Goal: Check status: Check status

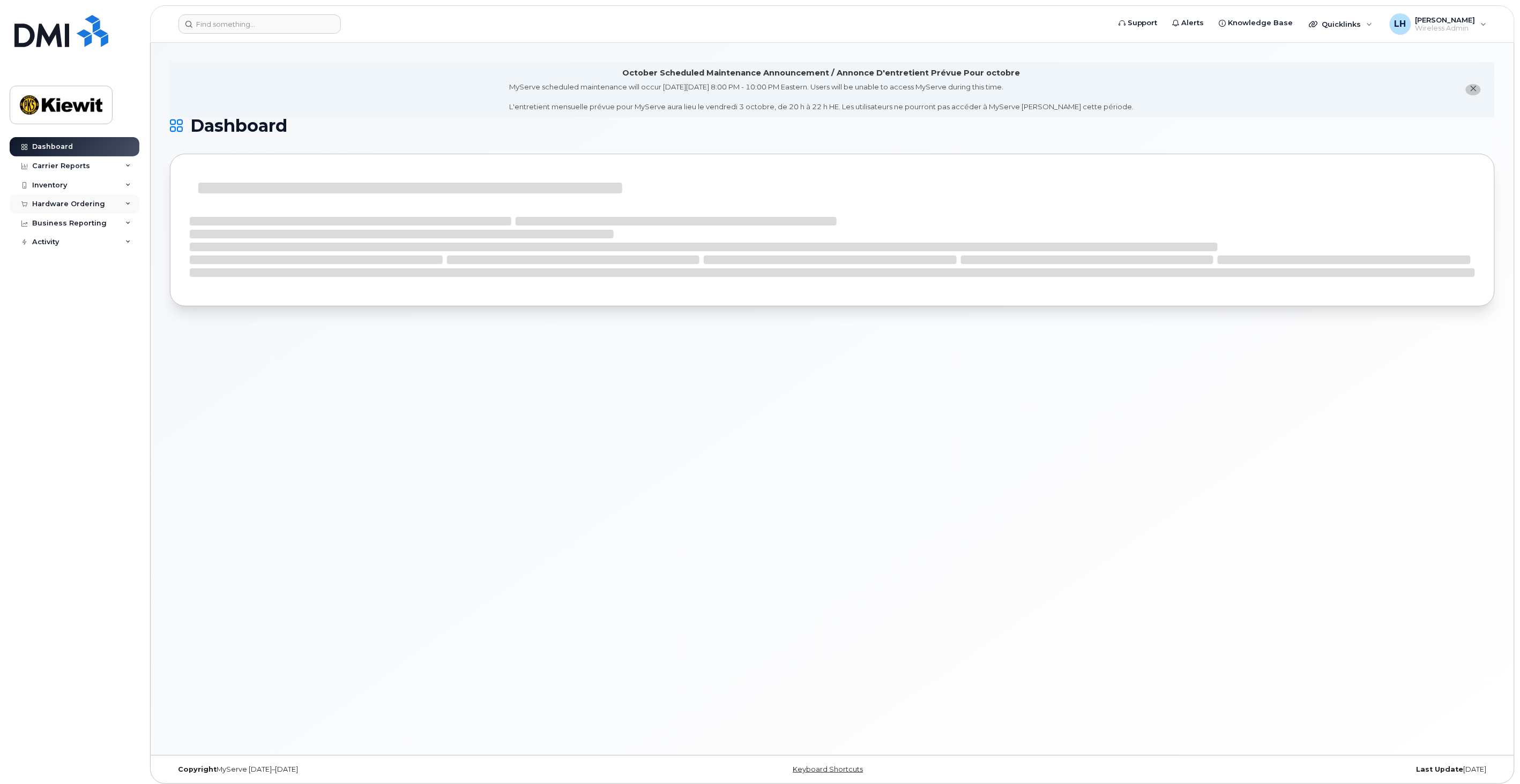
click at [76, 208] on div "Hardware Ordering" at bounding box center [69, 203] width 73 height 8
click at [66, 240] on link "Orders" at bounding box center [84, 244] width 111 height 20
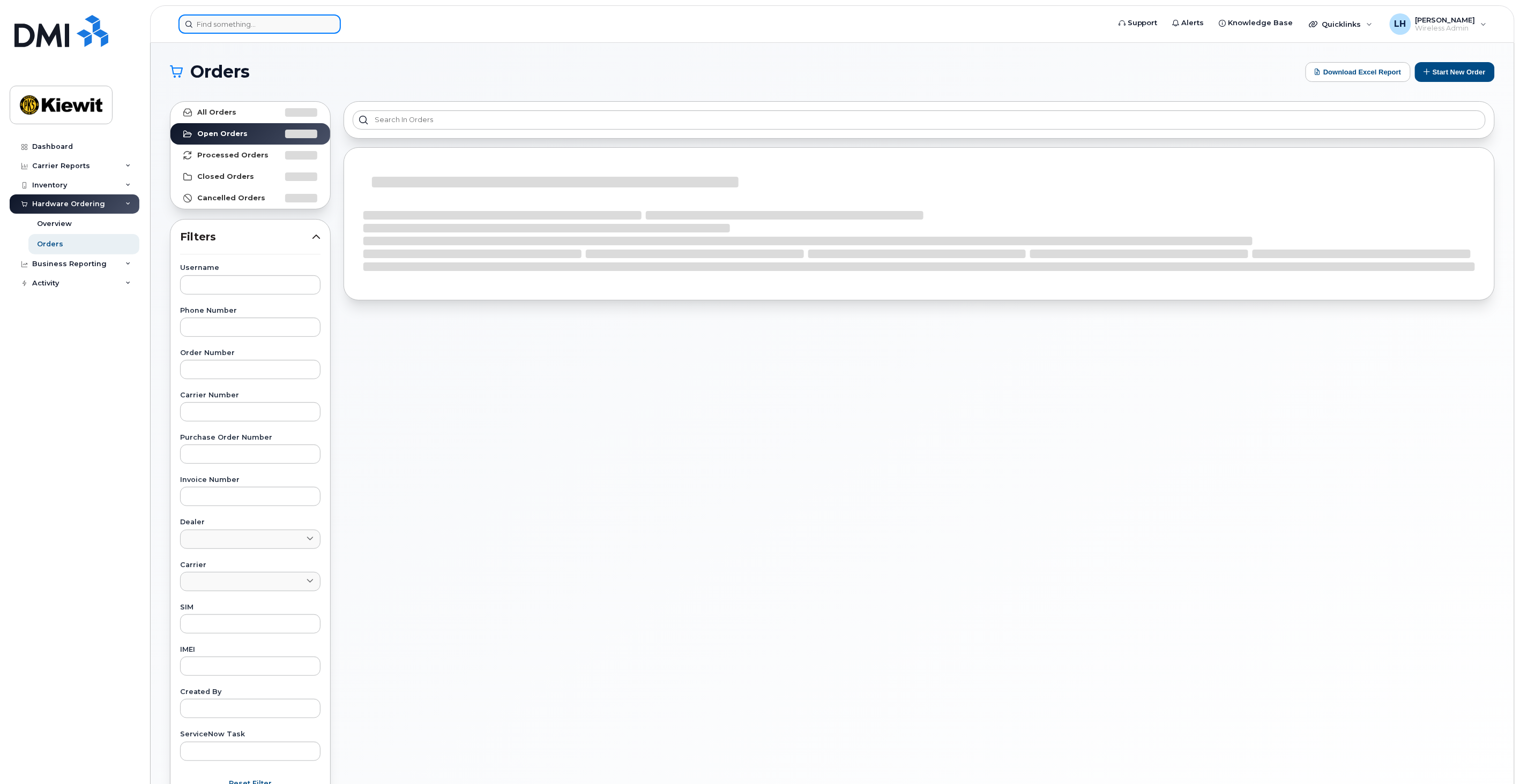
click at [289, 31] on input at bounding box center [259, 24] width 162 height 19
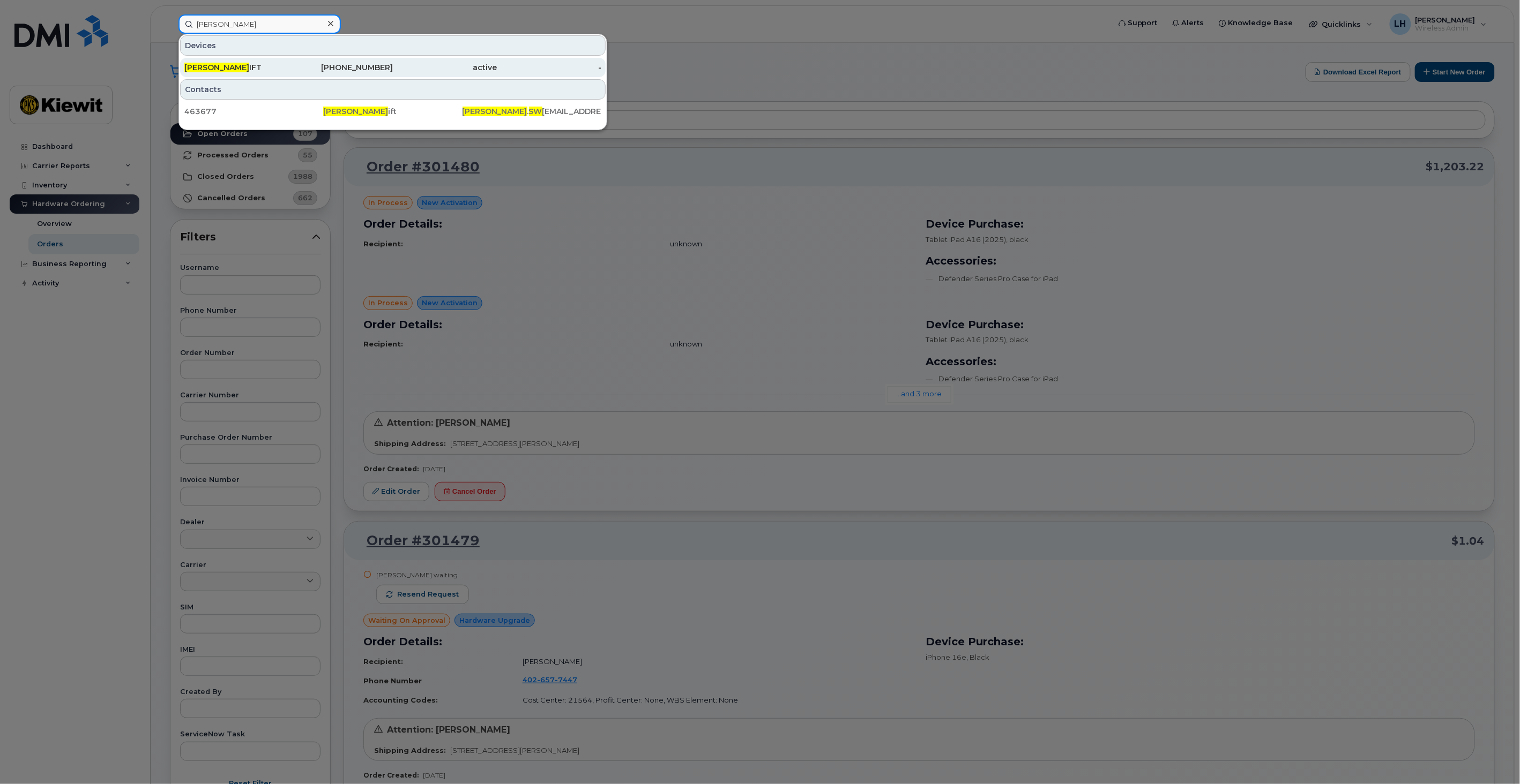
type input "[PERSON_NAME]"
click at [324, 64] on div "[PHONE_NUMBER]" at bounding box center [341, 67] width 104 height 11
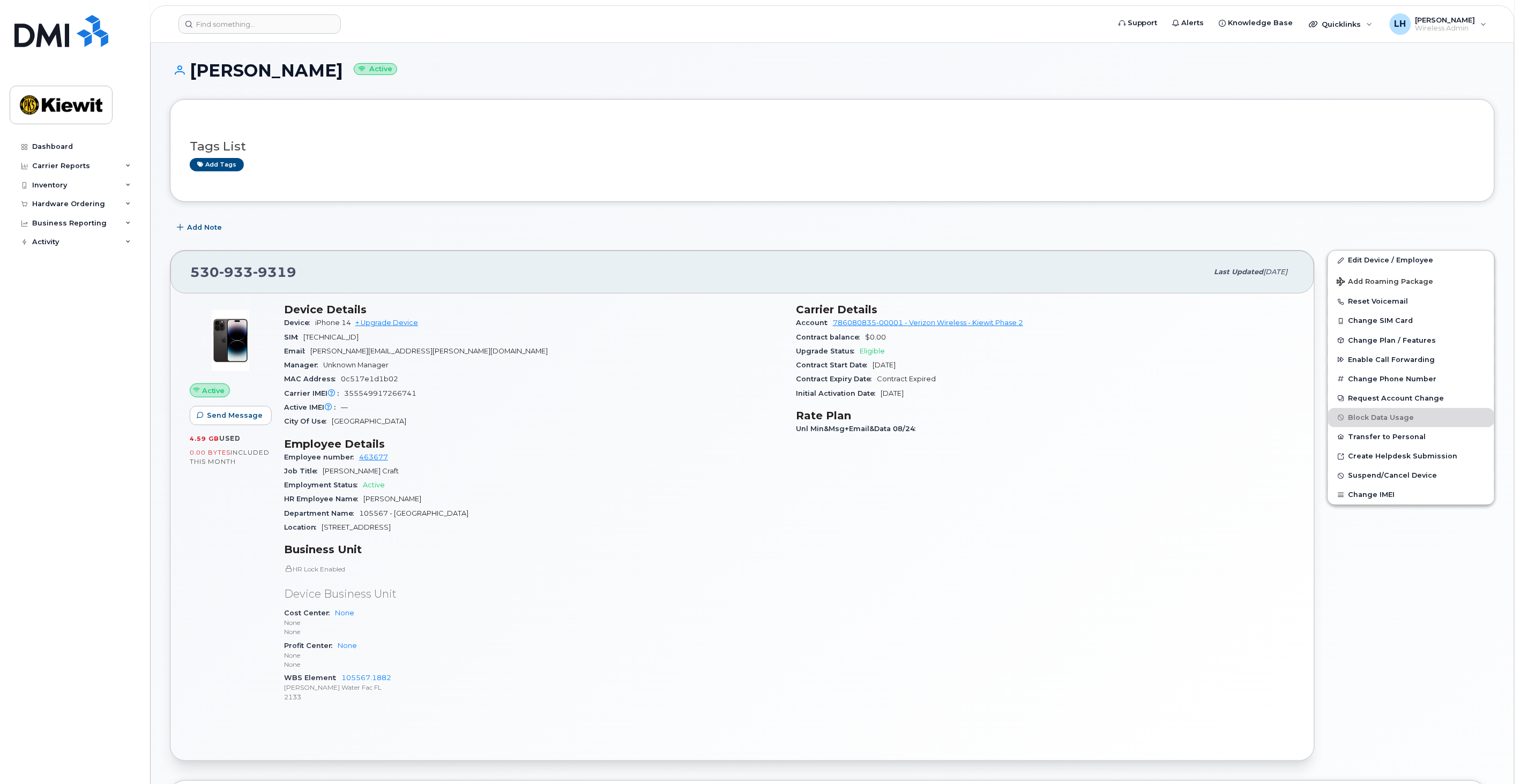
scroll to position [59, 0]
